Goal: Information Seeking & Learning: Learn about a topic

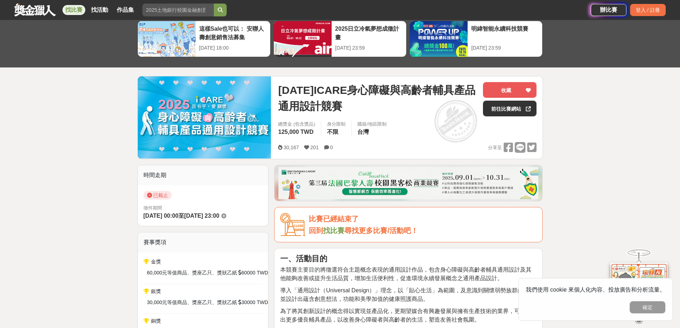
scroll to position [36, 0]
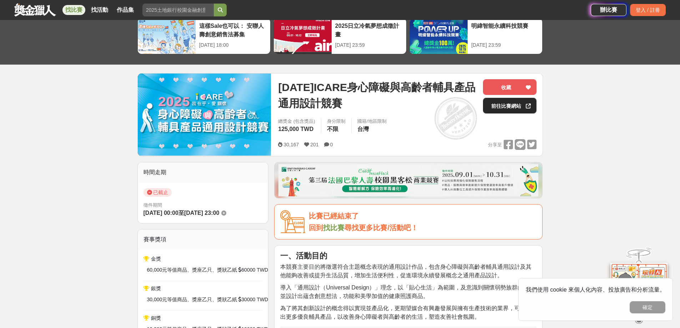
click at [510, 108] on link "前往比賽網站" at bounding box center [510, 106] width 54 height 16
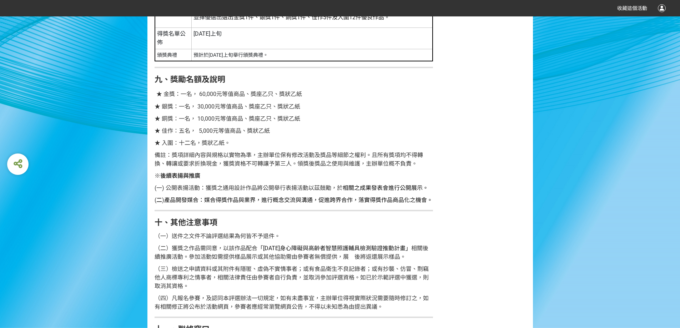
scroll to position [1416, 0]
